Goal: Task Accomplishment & Management: Manage account settings

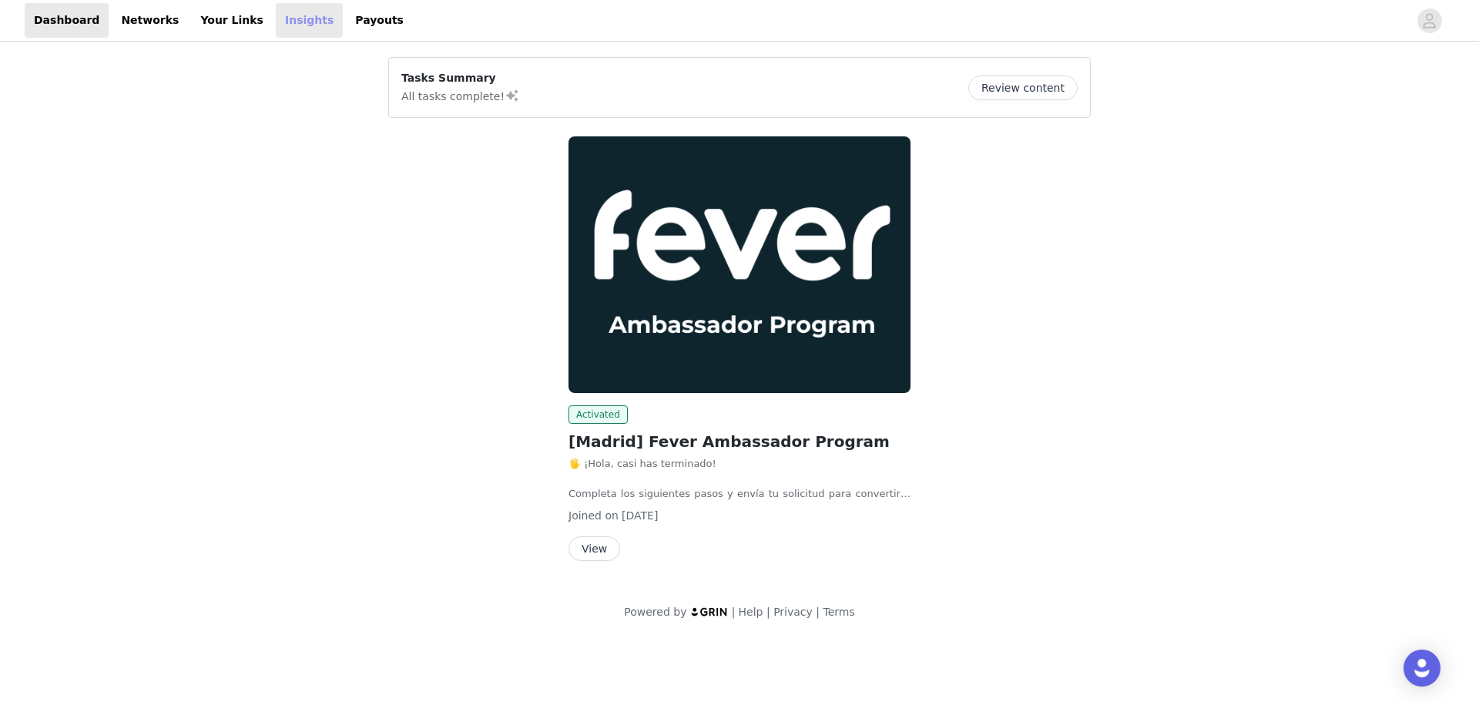
click at [290, 20] on link "Insights" at bounding box center [309, 20] width 67 height 35
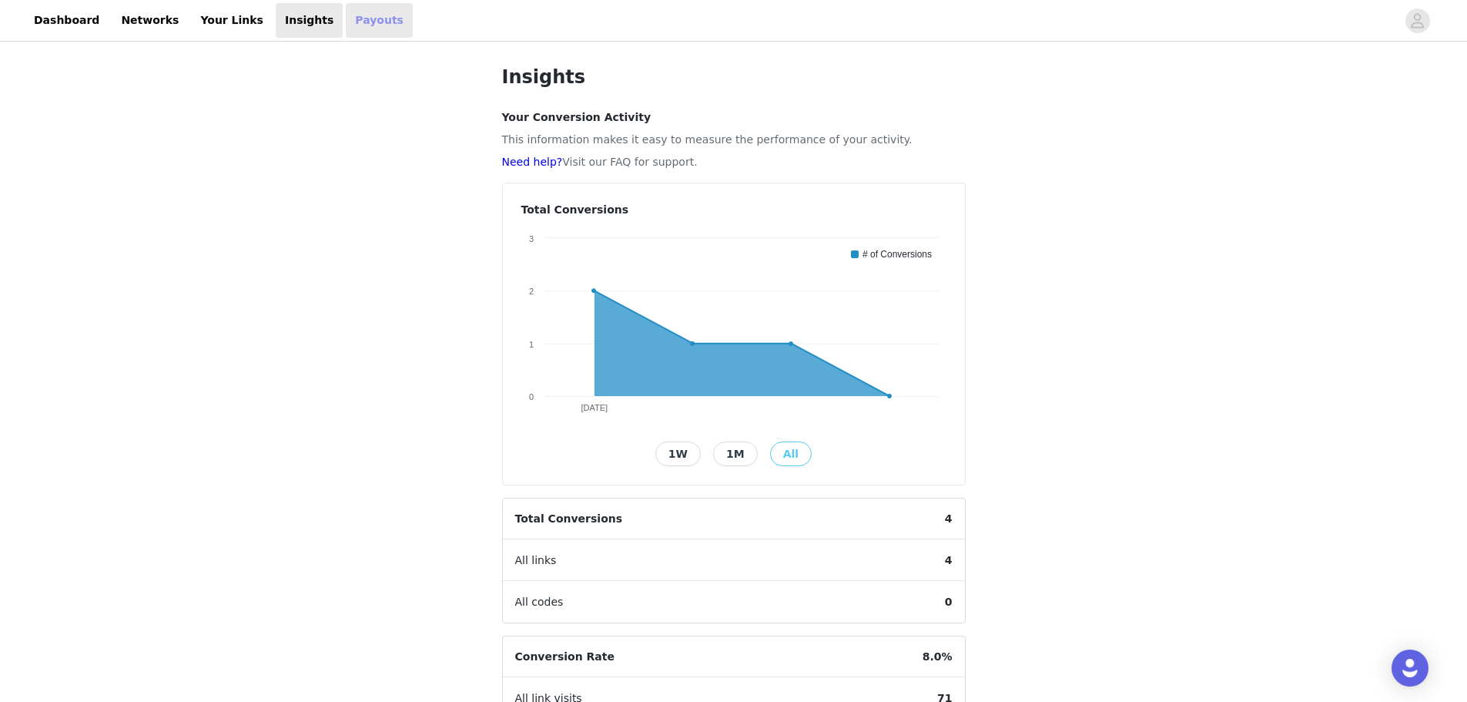
click at [347, 20] on link "Payouts" at bounding box center [379, 20] width 67 height 35
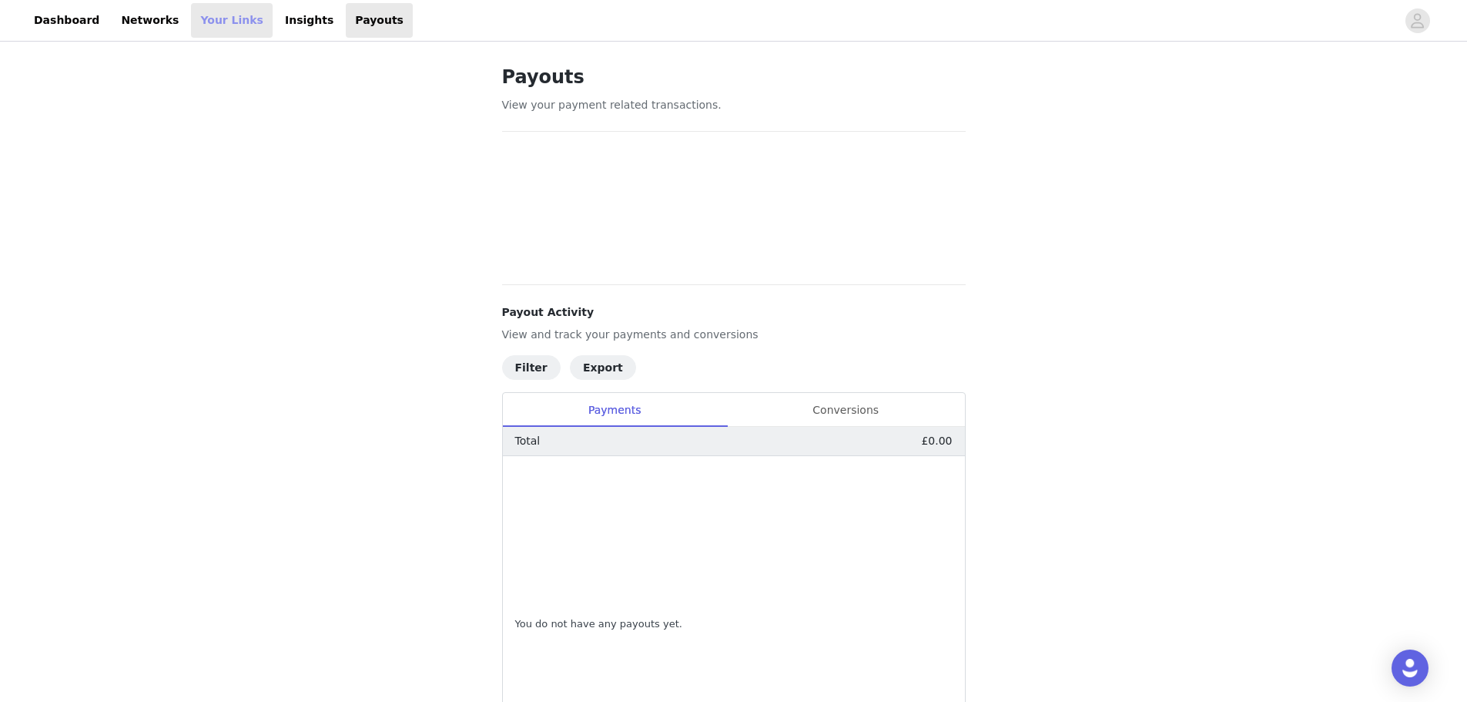
click at [211, 8] on link "Your Links" at bounding box center [232, 20] width 82 height 35
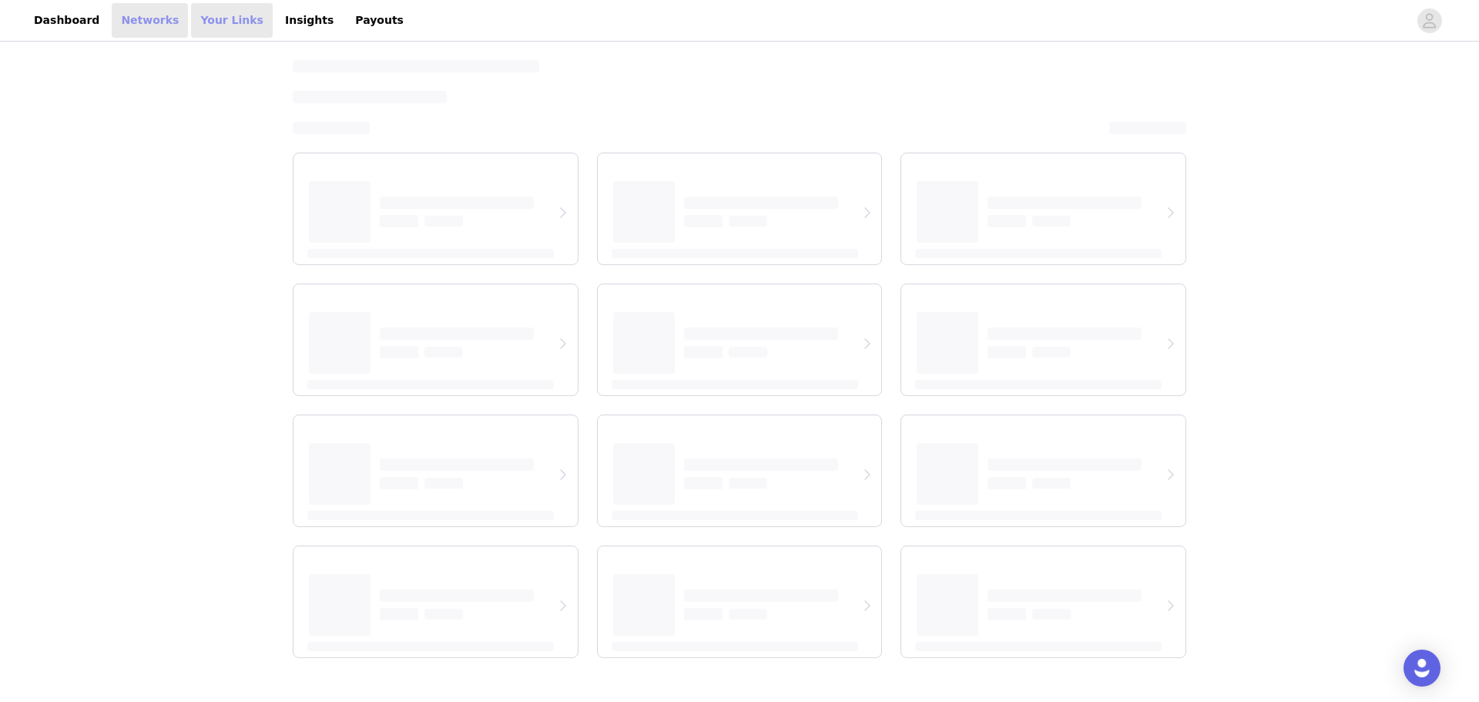
select select "12"
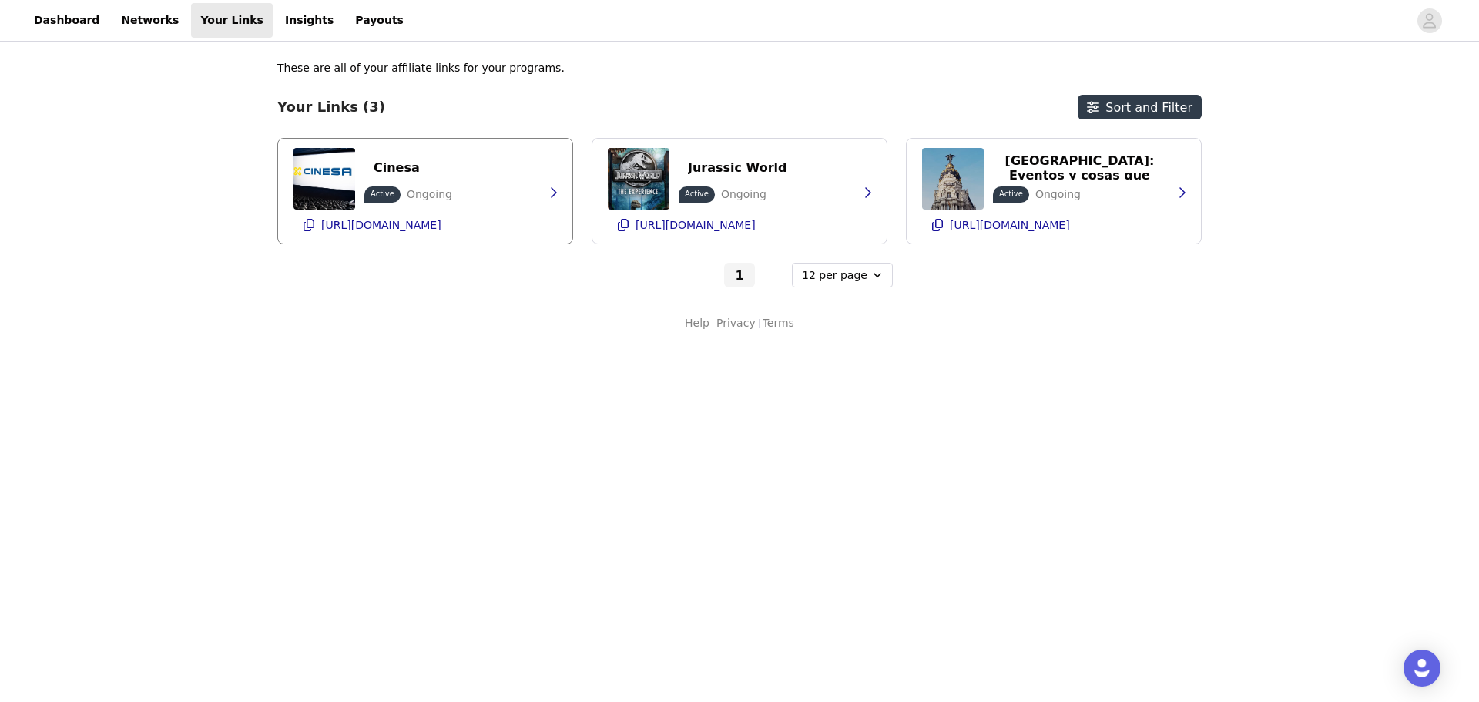
click at [516, 189] on div "Cinesa Active Ongoing [URL][DOMAIN_NAME]" at bounding box center [424, 191] width 263 height 105
click at [547, 198] on icon "button" at bounding box center [553, 192] width 12 height 12
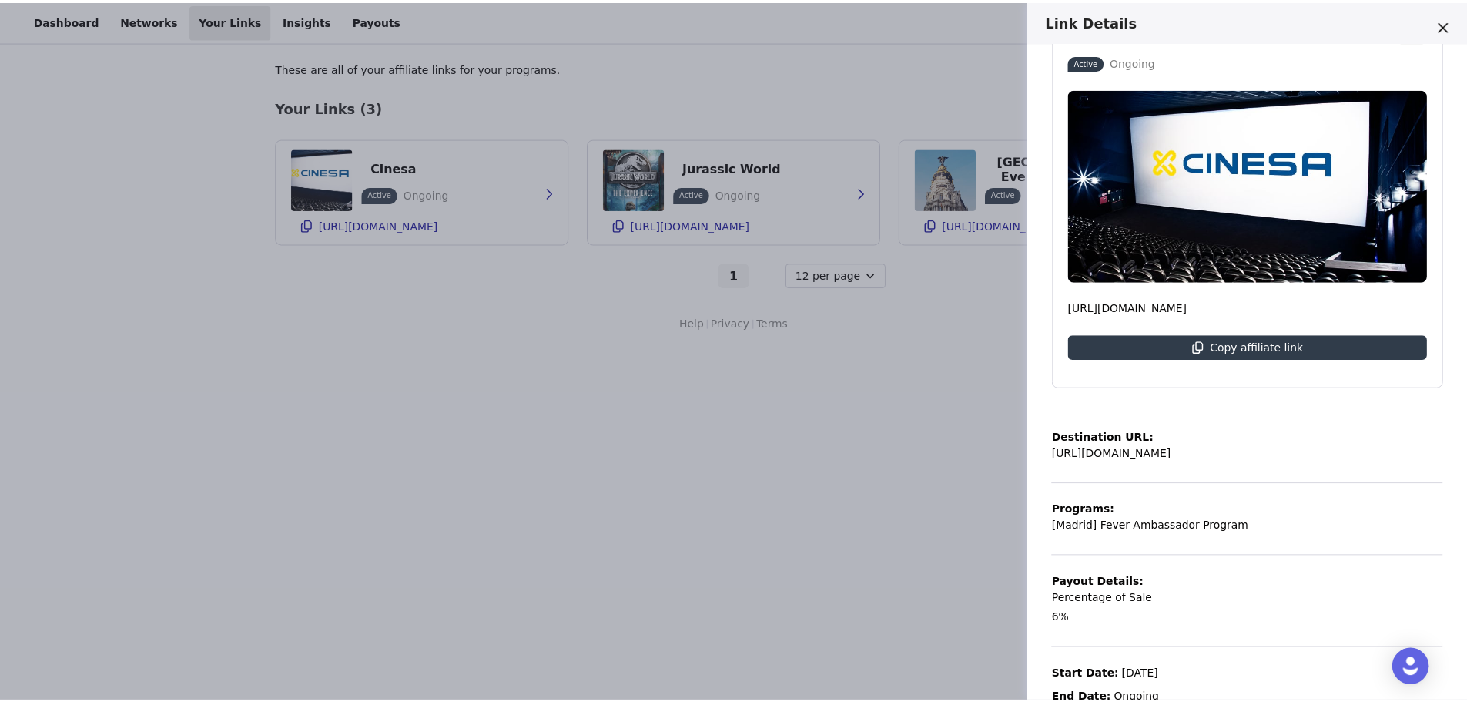
scroll to position [102, 0]
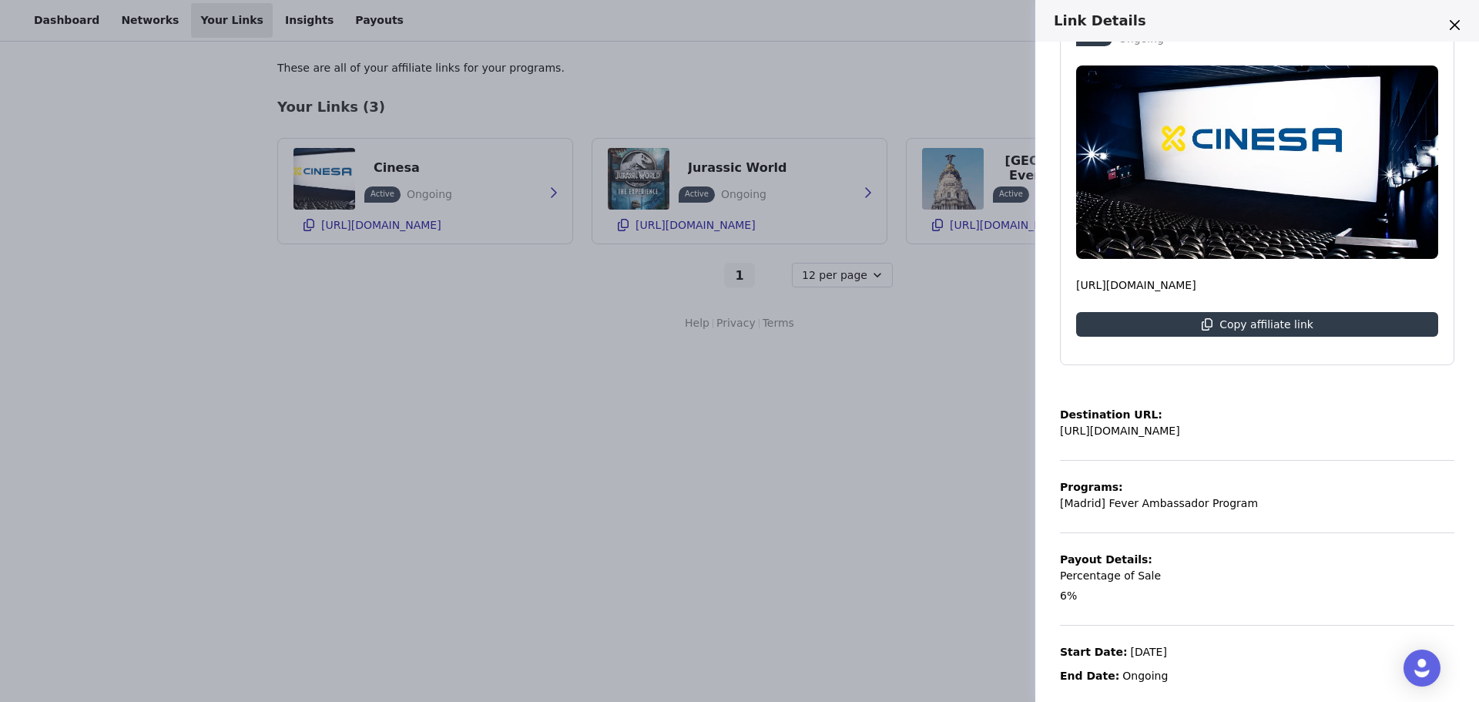
click at [864, 414] on div "Link Details Cinesa Active Ongoing [URL][DOMAIN_NAME] Copy affiliate link Desti…" at bounding box center [739, 351] width 1479 height 702
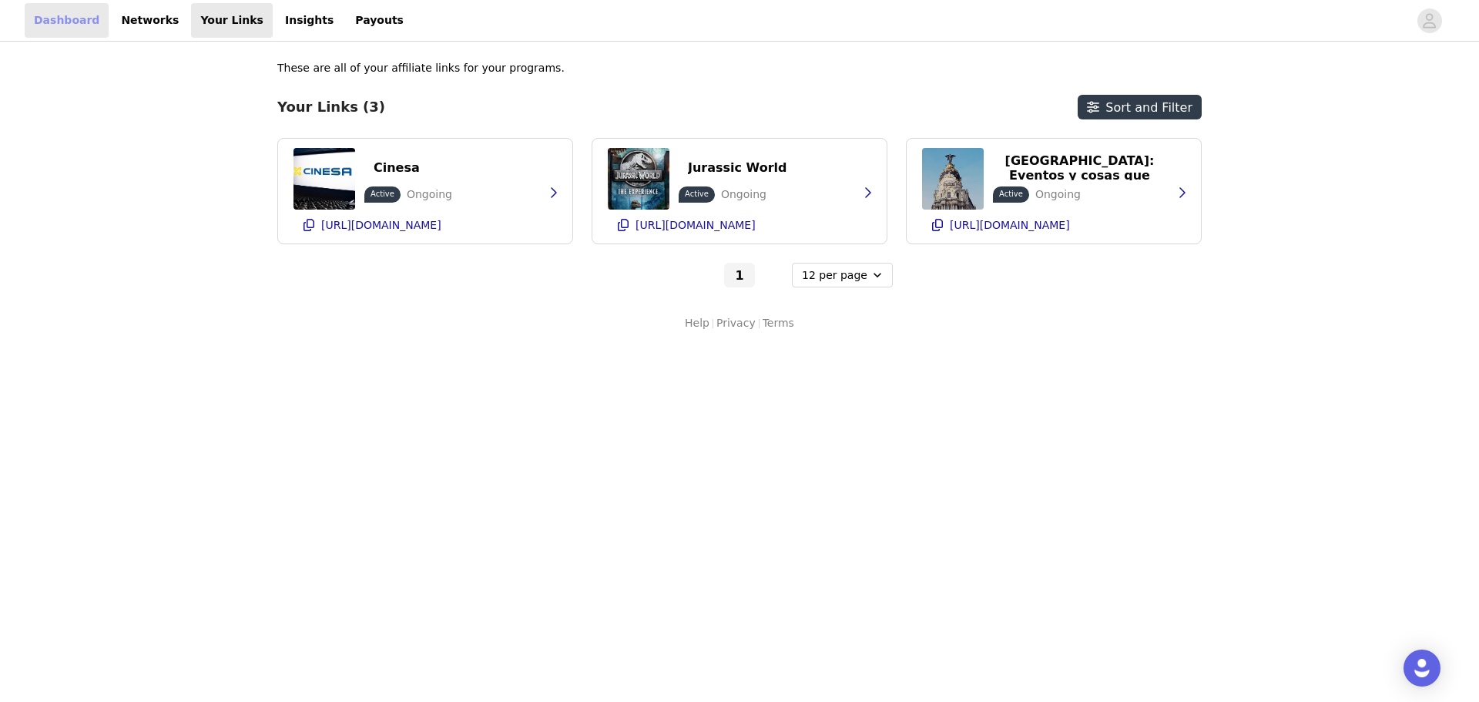
click at [61, 15] on link "Dashboard" at bounding box center [67, 20] width 84 height 35
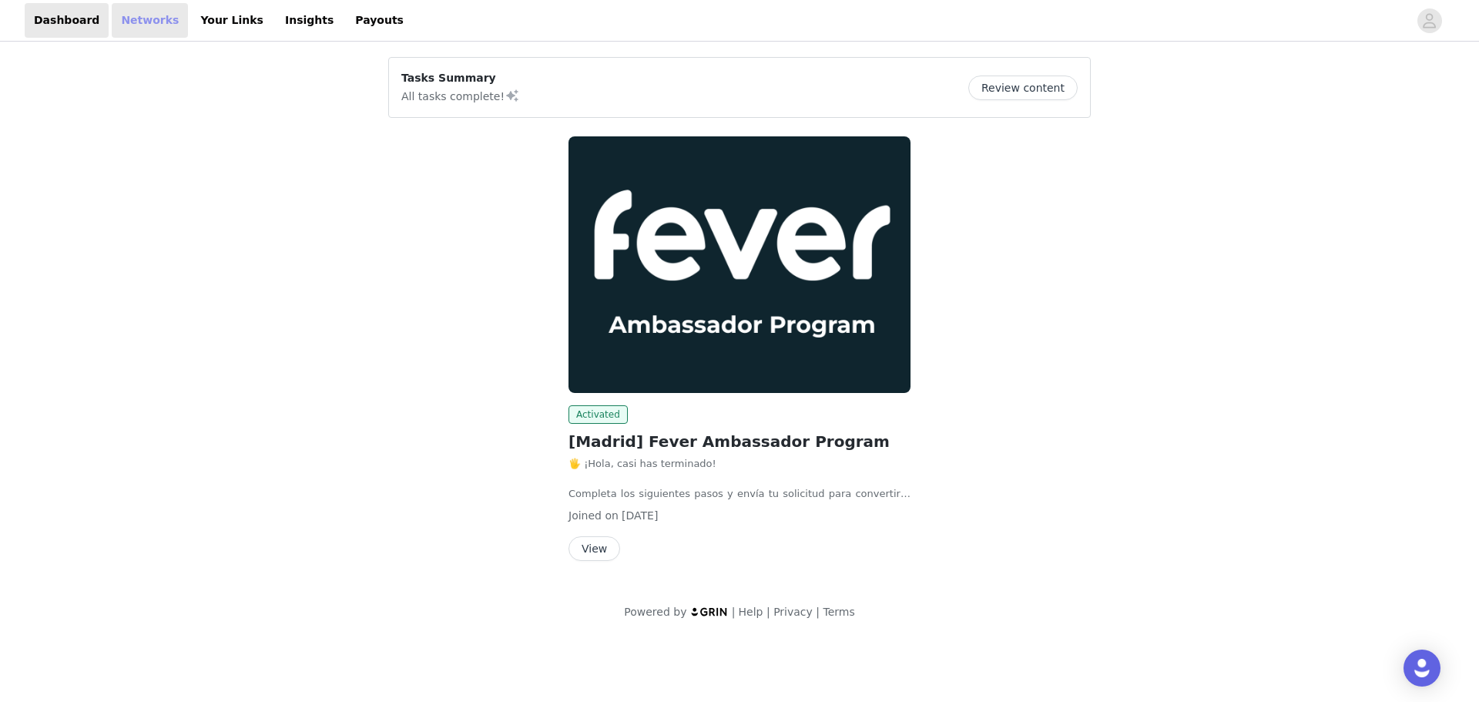
click at [123, 16] on link "Networks" at bounding box center [150, 20] width 76 height 35
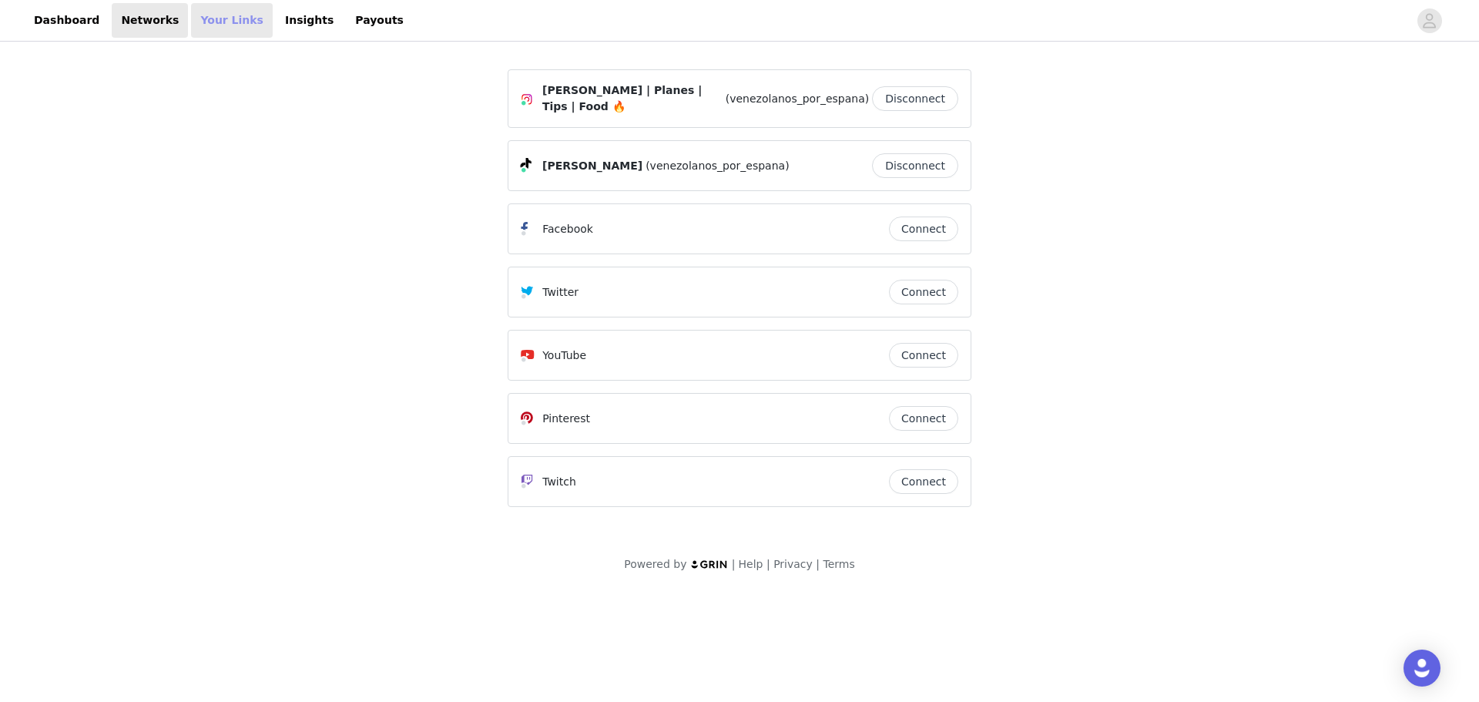
click at [204, 19] on link "Your Links" at bounding box center [232, 20] width 82 height 35
select select "12"
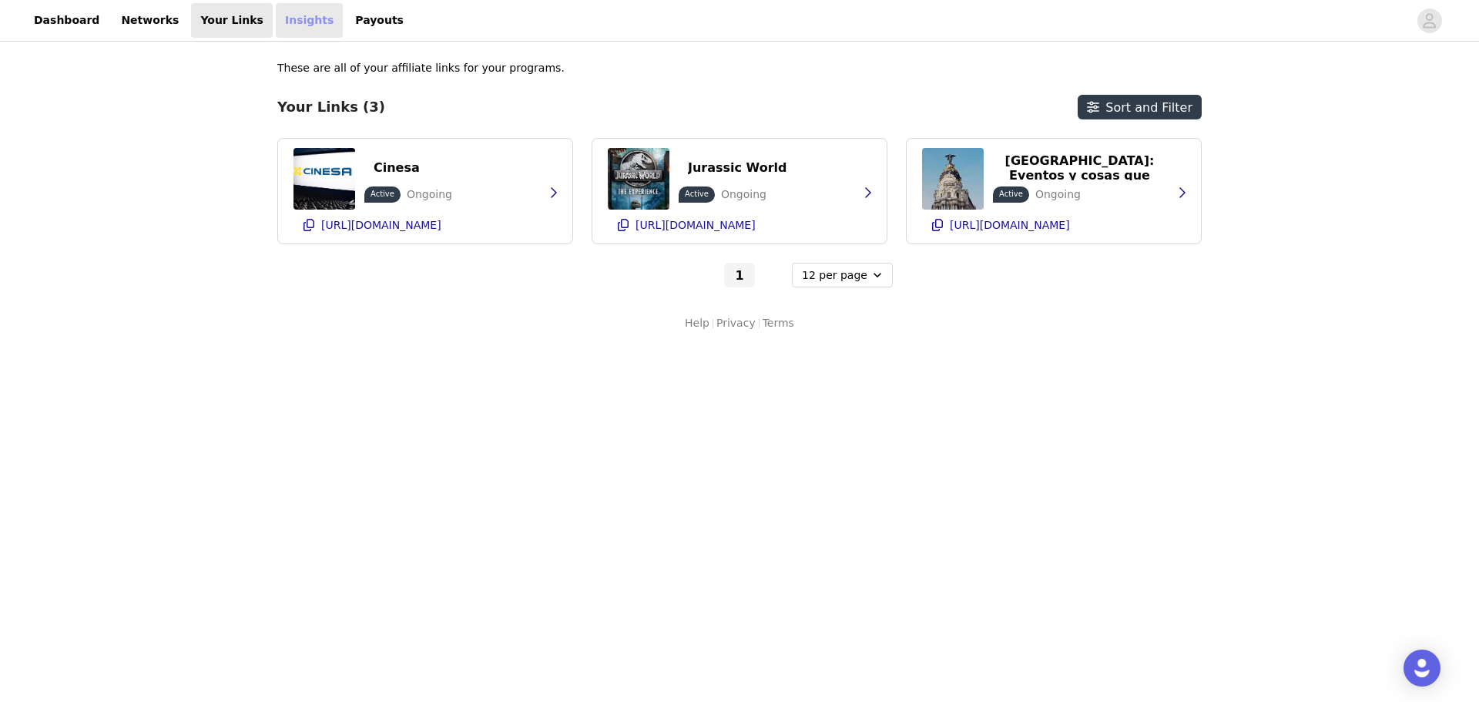
click at [280, 11] on link "Insights" at bounding box center [309, 20] width 67 height 35
